Goal: Transaction & Acquisition: Purchase product/service

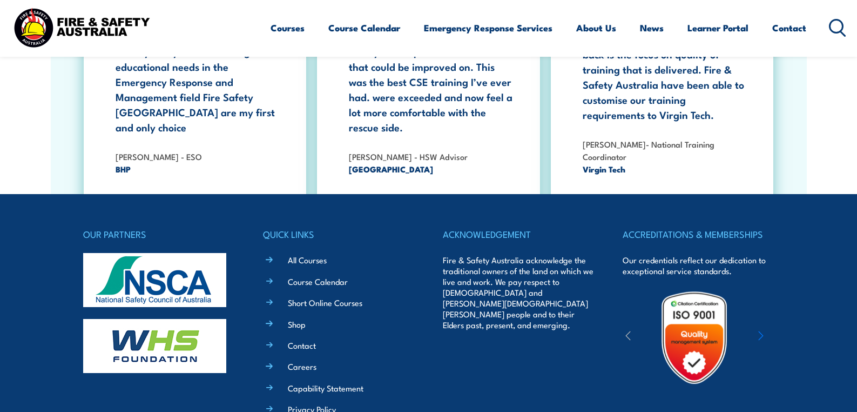
scroll to position [1976, 0]
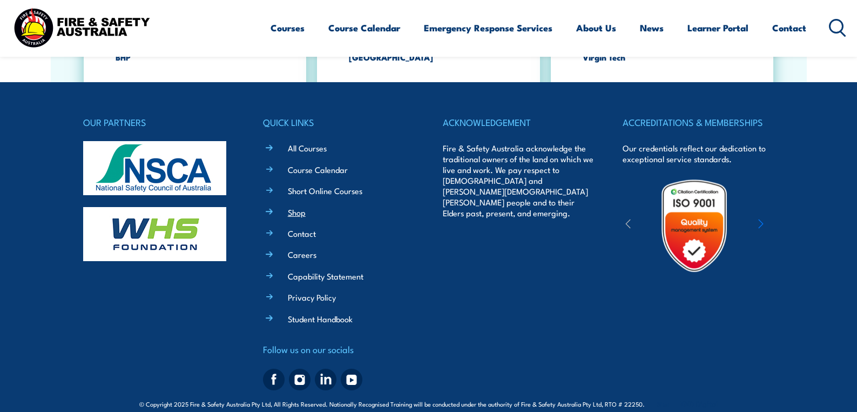
click at [295, 206] on link "Shop" at bounding box center [297, 211] width 18 height 11
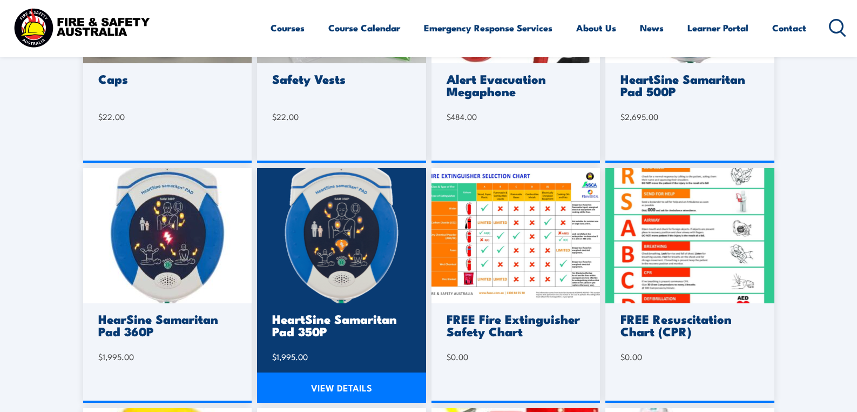
scroll to position [521, 0]
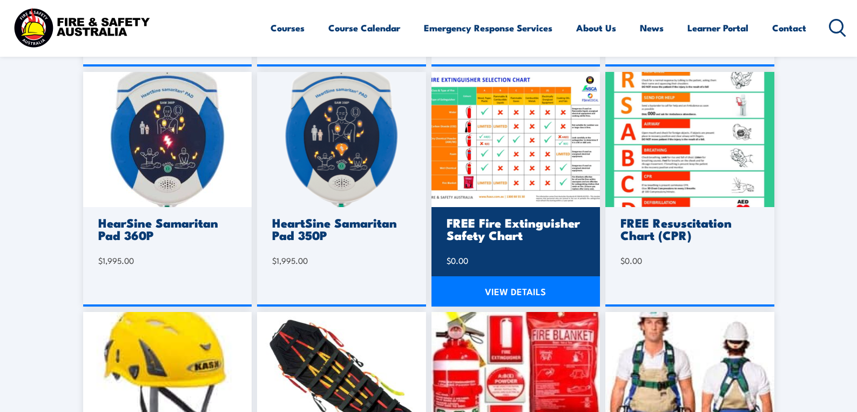
click at [520, 289] on link "VIEW DETAILS" at bounding box center [516, 291] width 169 height 30
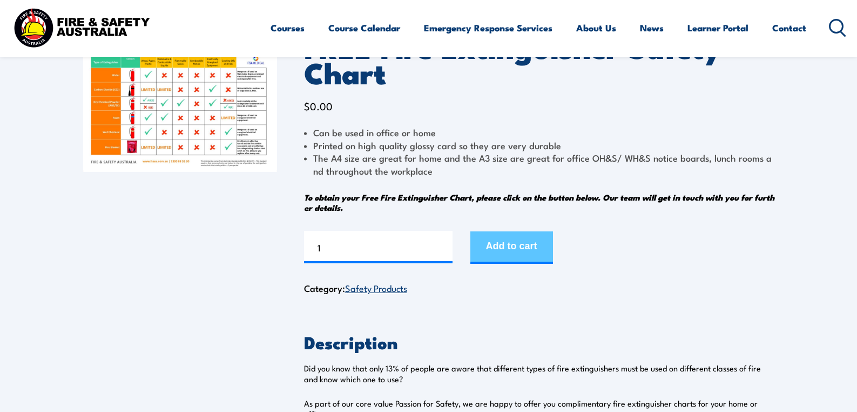
scroll to position [115, 0]
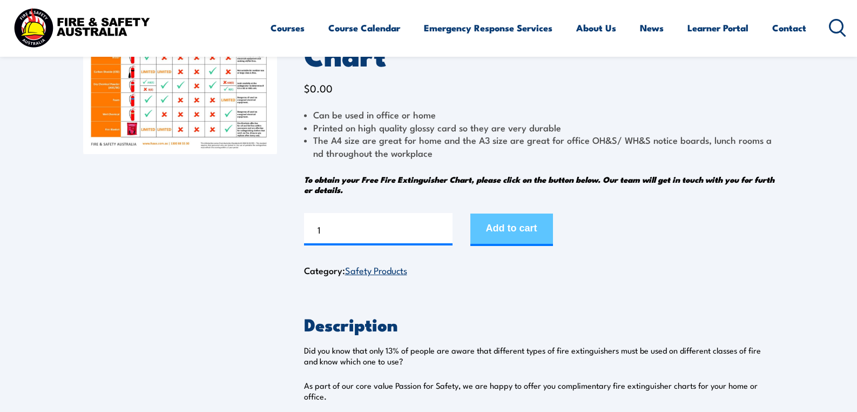
click at [517, 231] on button "Add to cart" at bounding box center [511, 229] width 83 height 32
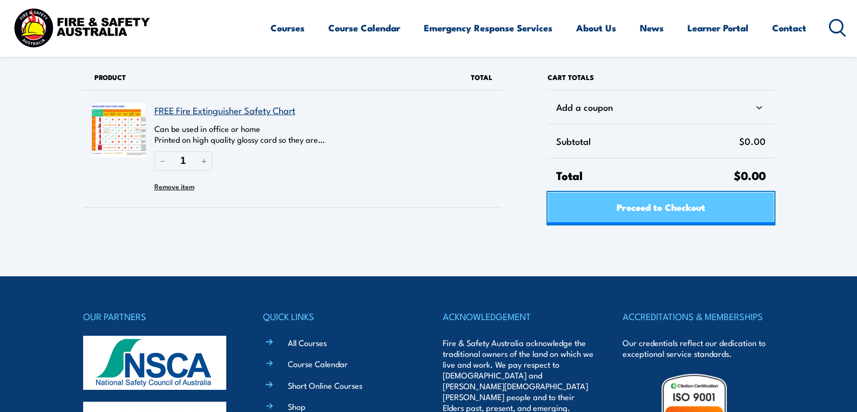
click at [695, 213] on span "Proceed to Checkout" at bounding box center [661, 206] width 89 height 29
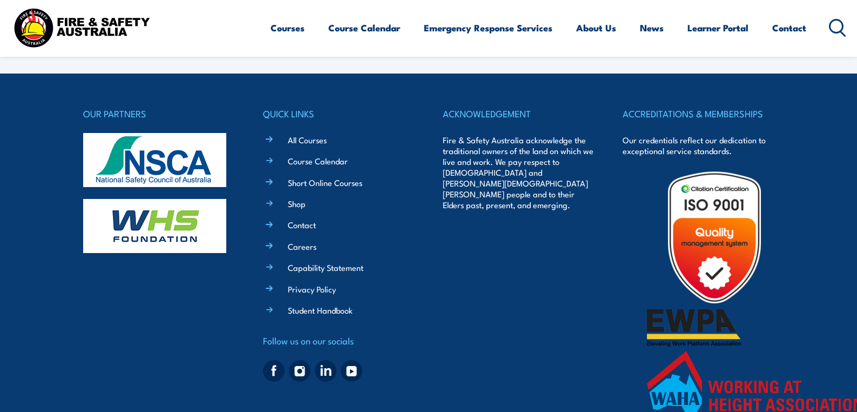
select select "VIC"
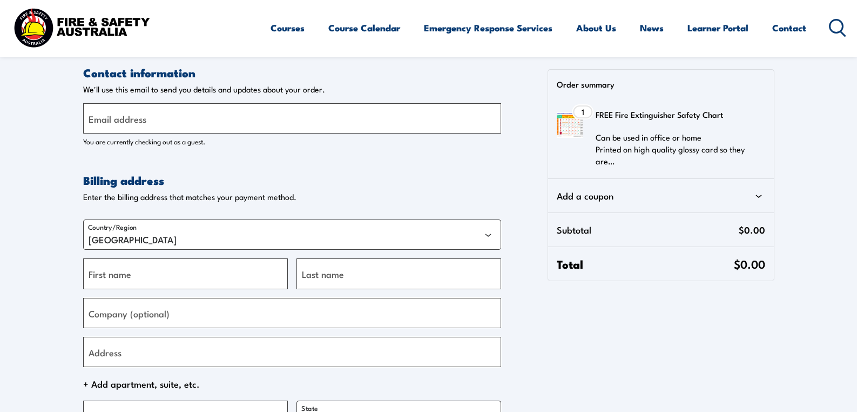
click at [536, 154] on div "Order summary 1 1 item FREE Fire Extinguisher Safety Chart Can be used in offic…" at bounding box center [653, 175] width 242 height 212
click at [219, 126] on input "Email address" at bounding box center [292, 118] width 418 height 30
type input "[PERSON_NAME][EMAIL_ADDRESS][DOMAIN_NAME]"
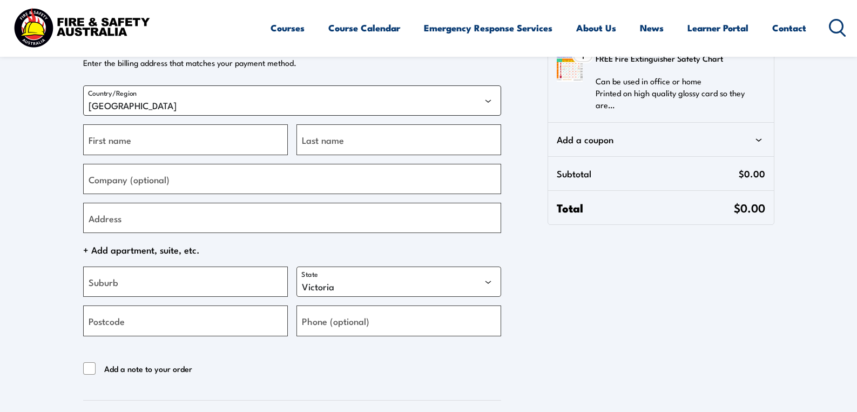
scroll to position [145, 0]
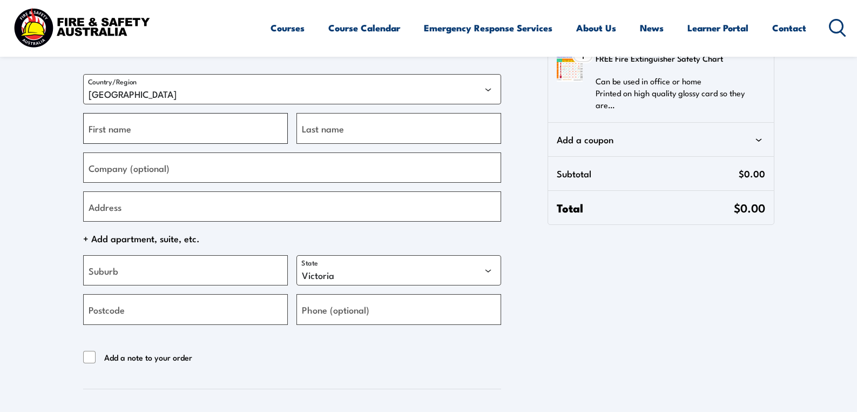
click at [206, 130] on input "First name" at bounding box center [185, 128] width 205 height 30
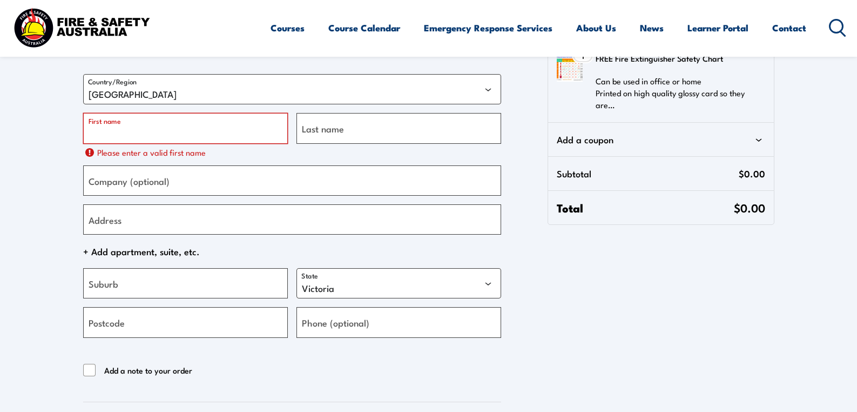
type input "Jason"
type input "Hawkins"
type input "KND Digital"
type input "33 Exeter St"
type input "Brisbane"
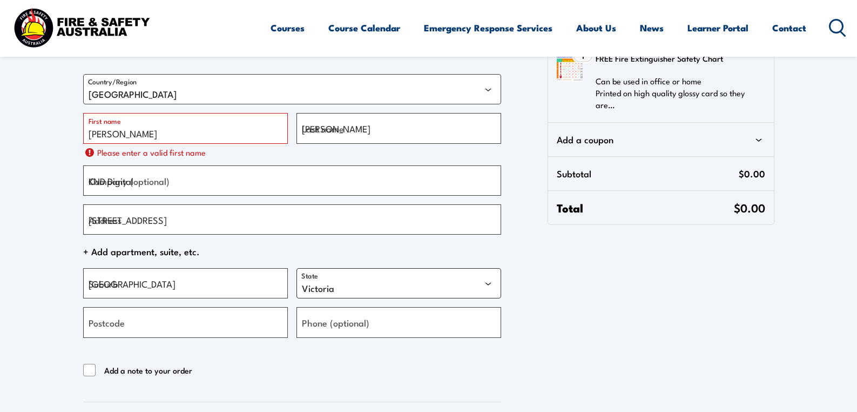
select select "QLD"
type input "4101"
type input "0407160900"
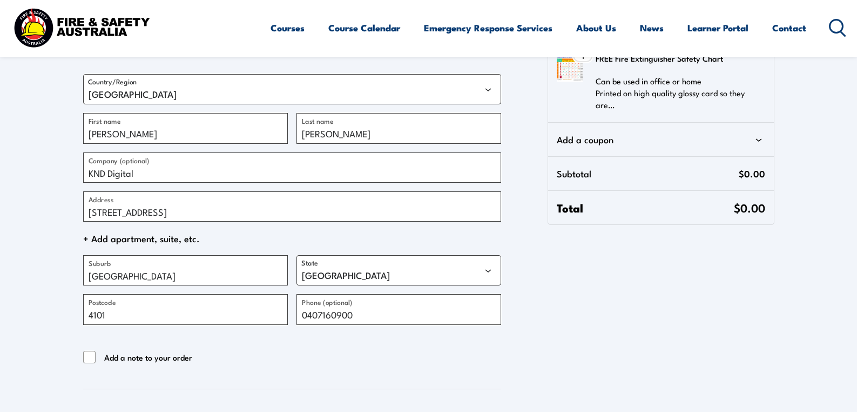
click at [49, 236] on section "Contact information Contact information We'll use this email to send you detail…" at bounding box center [428, 172] width 857 height 635
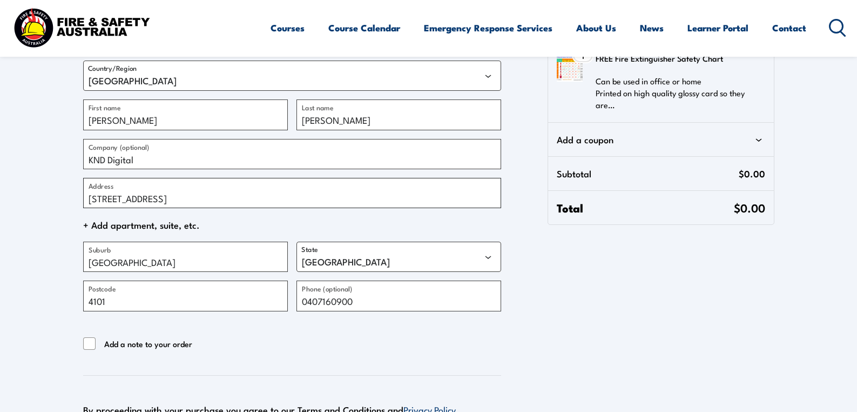
click at [113, 197] on input "33 Exeter St" at bounding box center [292, 193] width 418 height 30
type input "3 Clunies Ross Court"
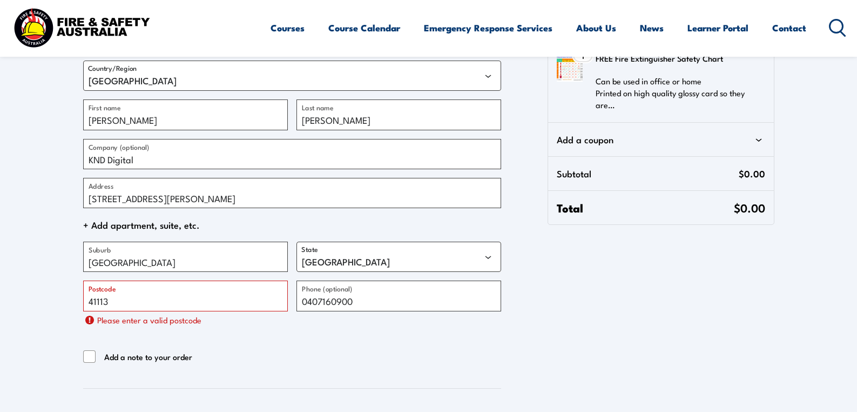
click at [62, 197] on section "Contact information Contact information We'll use this email to send you detail…" at bounding box center [428, 165] width 857 height 648
click at [136, 300] on input "41113" at bounding box center [185, 295] width 205 height 30
click at [102, 304] on input "41113" at bounding box center [185, 295] width 205 height 30
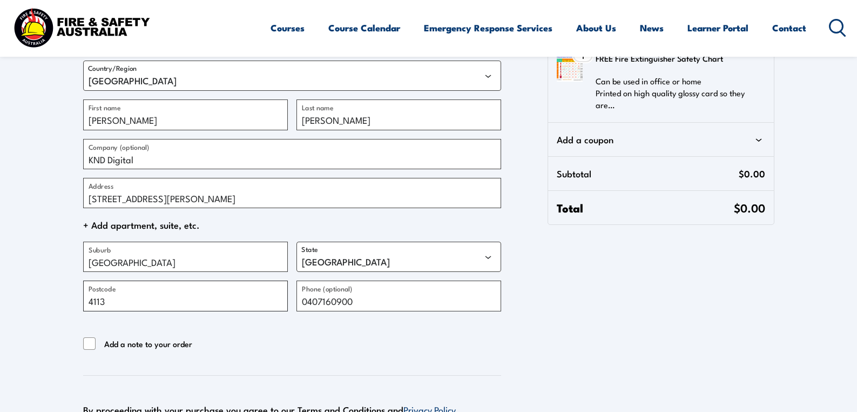
type input "4113"
click at [65, 299] on section "Contact information Contact information We'll use this email to send you detail…" at bounding box center [428, 158] width 857 height 635
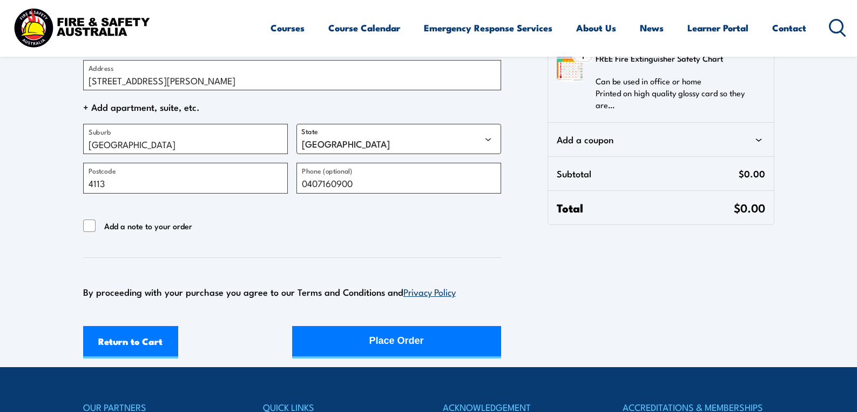
scroll to position [278, 0]
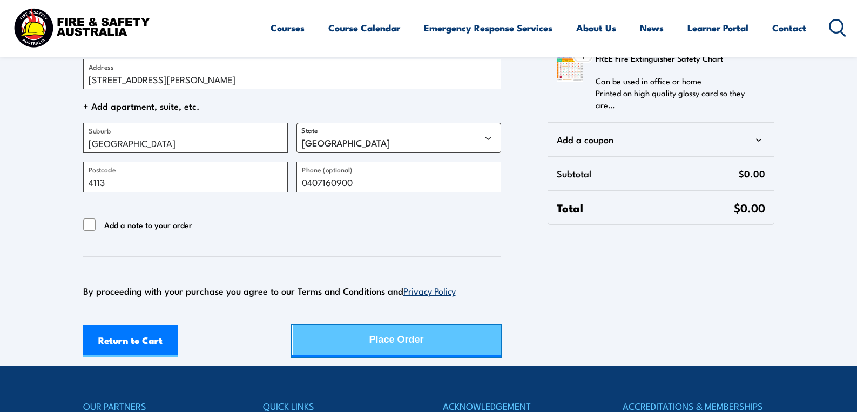
click at [399, 345] on div "Place Order" at bounding box center [396, 339] width 55 height 29
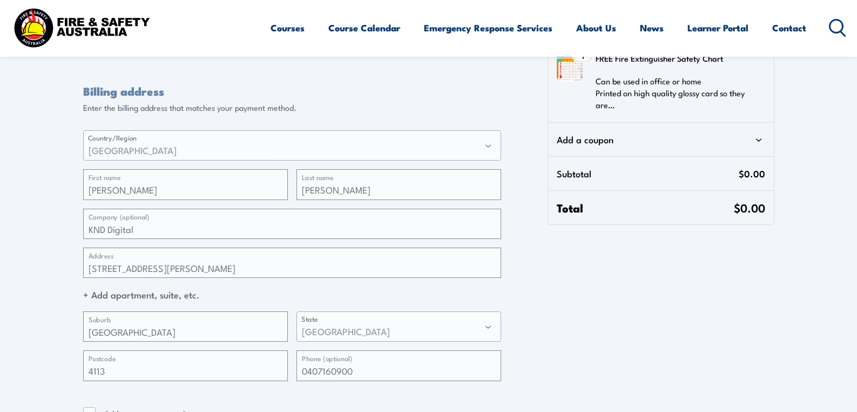
scroll to position [0, 0]
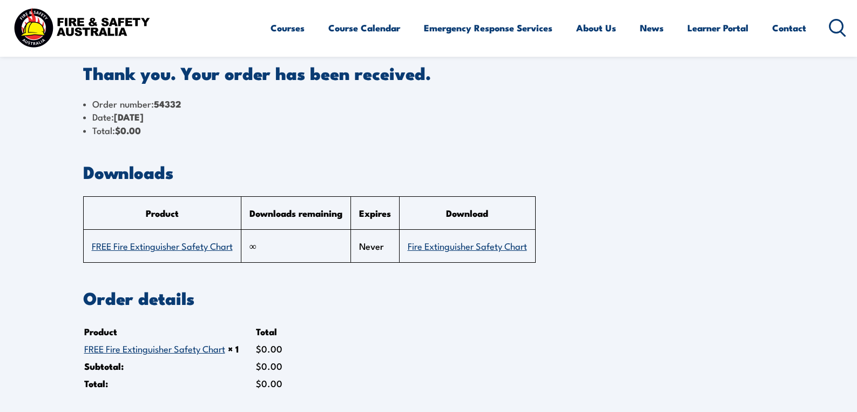
click at [402, 340] on section "Order details Product Total FREE Fire Extinguisher Safety Chart × 1 $ 0.00 Subt…" at bounding box center [428, 340] width 691 height 103
click at [43, 167] on section "Thank you. Your order has been received. Order number: 54332 Date: [DATE] Total…" at bounding box center [428, 282] width 857 height 565
click at [291, 149] on div "Thank you. Your order has been received. Order number: 54332 Date: [DATE] Total…" at bounding box center [428, 315] width 691 height 500
click at [442, 148] on div "Thank you. Your order has been received. Order number: 54332 Date: [DATE] Total…" at bounding box center [428, 315] width 691 height 500
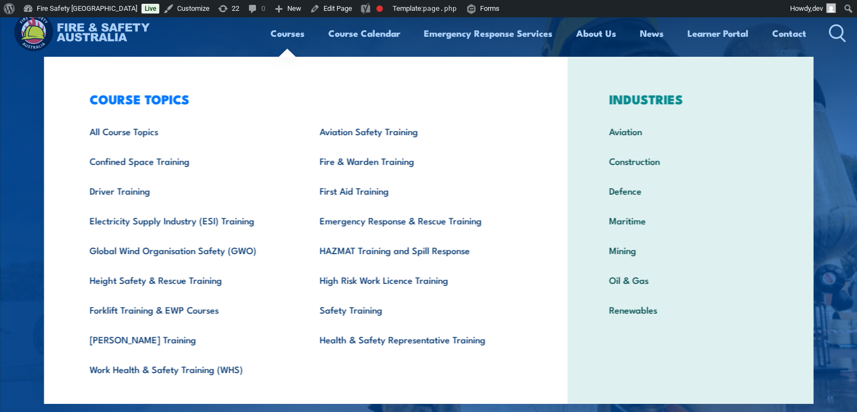
click at [291, 35] on link "Courses" at bounding box center [288, 33] width 34 height 29
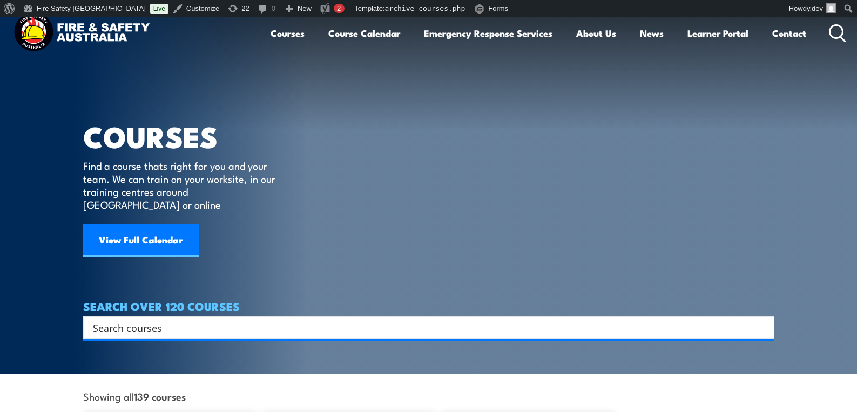
click at [566, 77] on article "COURSES Find a course thats right for you and your team. We can train on your w…" at bounding box center [428, 177] width 691 height 321
click at [427, 107] on article "COURSES Find a course thats right for you and your team. We can train on your w…" at bounding box center [428, 177] width 691 height 321
